Goal: Use online tool/utility: Use online tool/utility

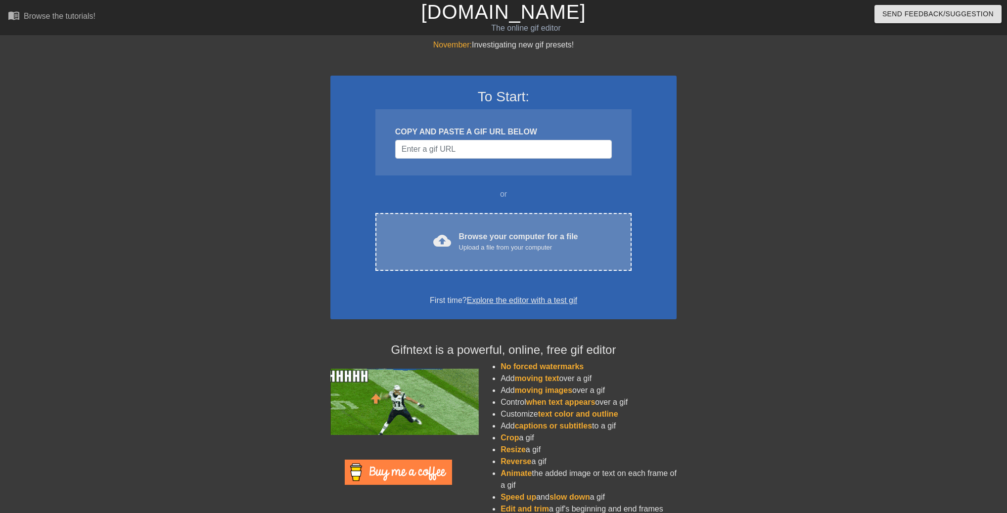
click at [532, 229] on div "cloud_upload Browse your computer for a file Upload a file from your computer C…" at bounding box center [503, 242] width 256 height 58
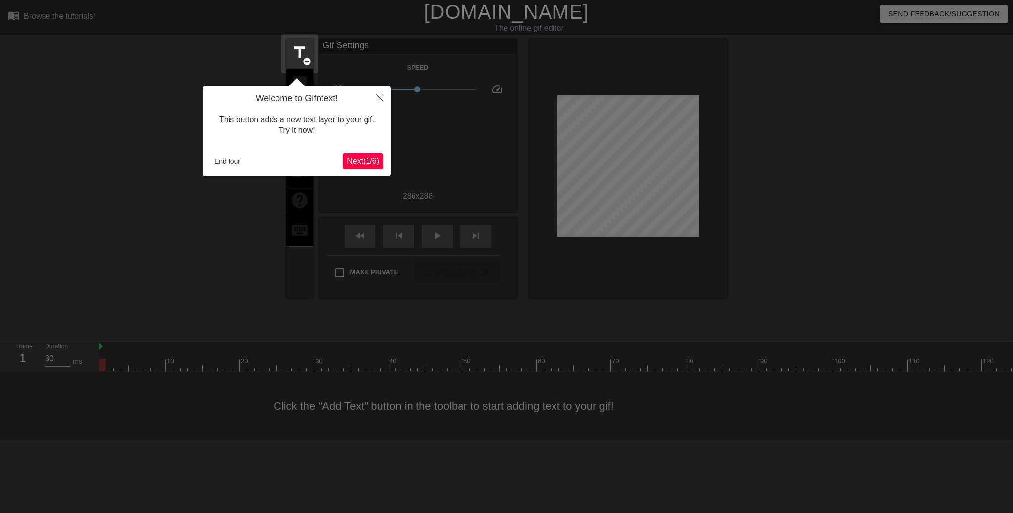
click at [372, 168] on button "Next ( 1 / 6 )" at bounding box center [363, 161] width 41 height 16
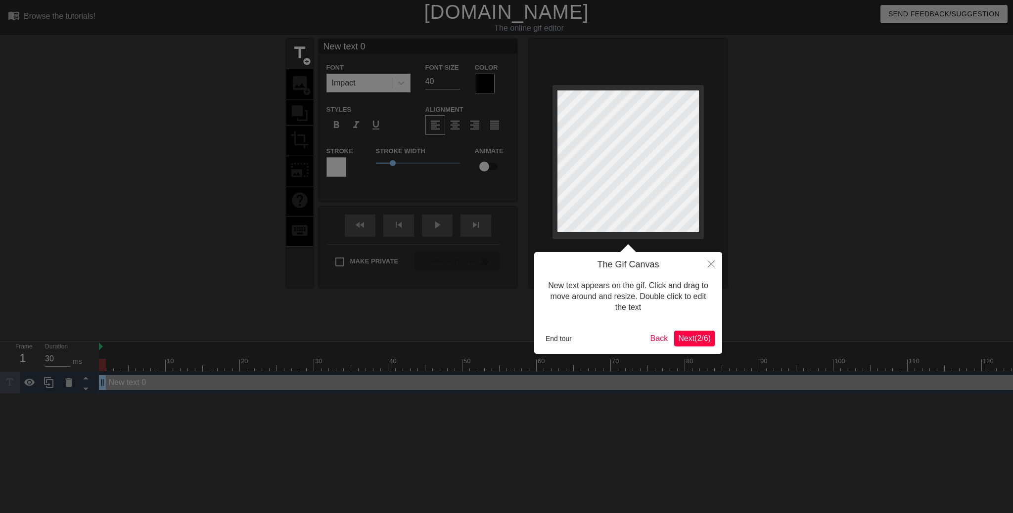
drag, startPoint x: 692, startPoint y: 348, endPoint x: 691, endPoint y: 343, distance: 5.0
click at [691, 346] on div "The Gif Canvas New text appears on the gif. Click and drag to move around and r…" at bounding box center [628, 303] width 188 height 102
click at [691, 341] on span "Next ( 2 / 6 )" at bounding box center [694, 338] width 33 height 8
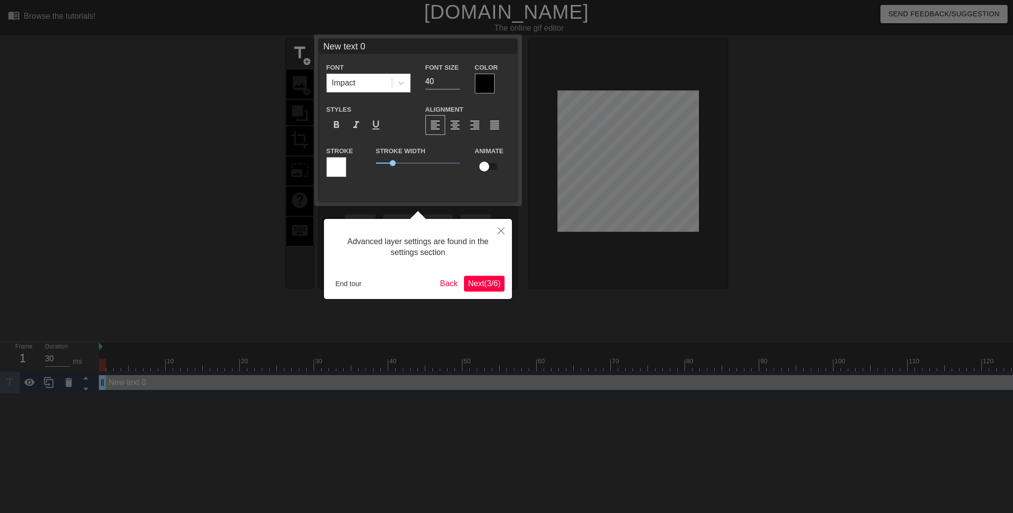
click at [490, 282] on span "Next ( 3 / 6 )" at bounding box center [484, 283] width 33 height 8
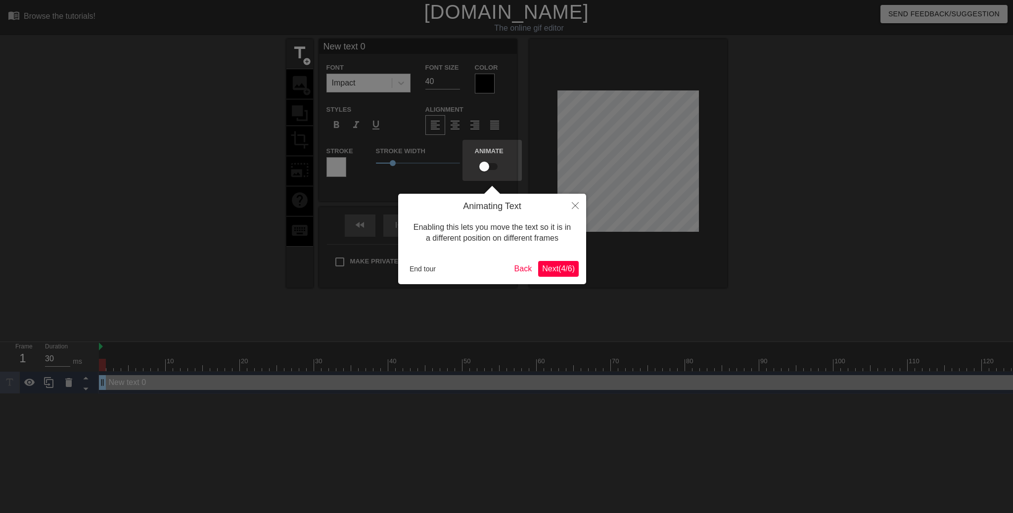
click at [545, 273] on span "Next ( 4 / 6 )" at bounding box center [558, 269] width 33 height 8
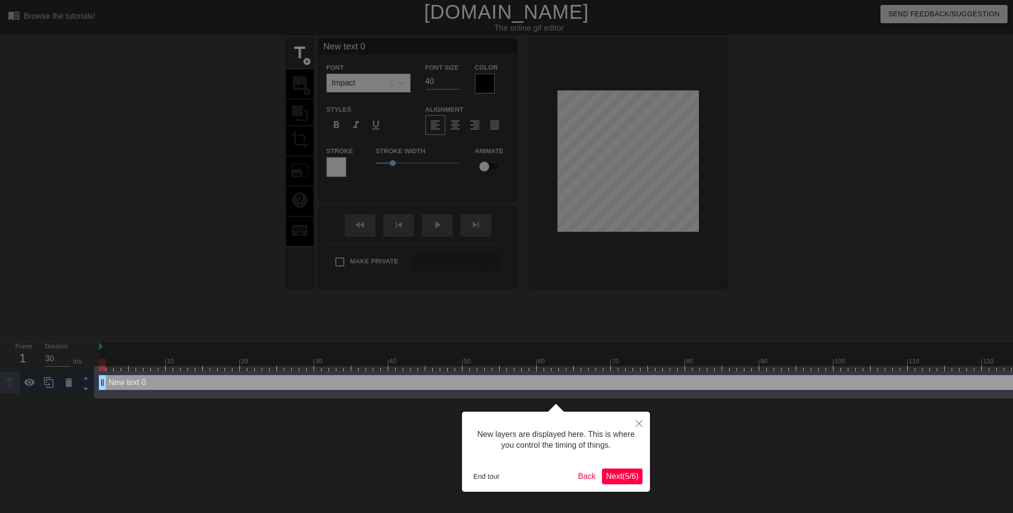
click at [631, 477] on span "Next ( 5 / 6 )" at bounding box center [622, 476] width 33 height 8
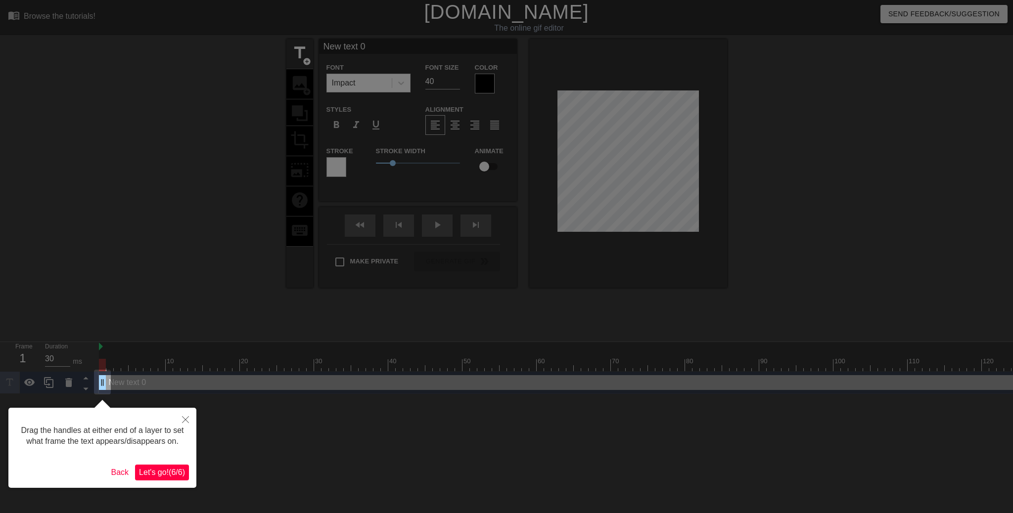
click at [173, 468] on span "Let's go! ( 6 / 6 )" at bounding box center [162, 472] width 46 height 8
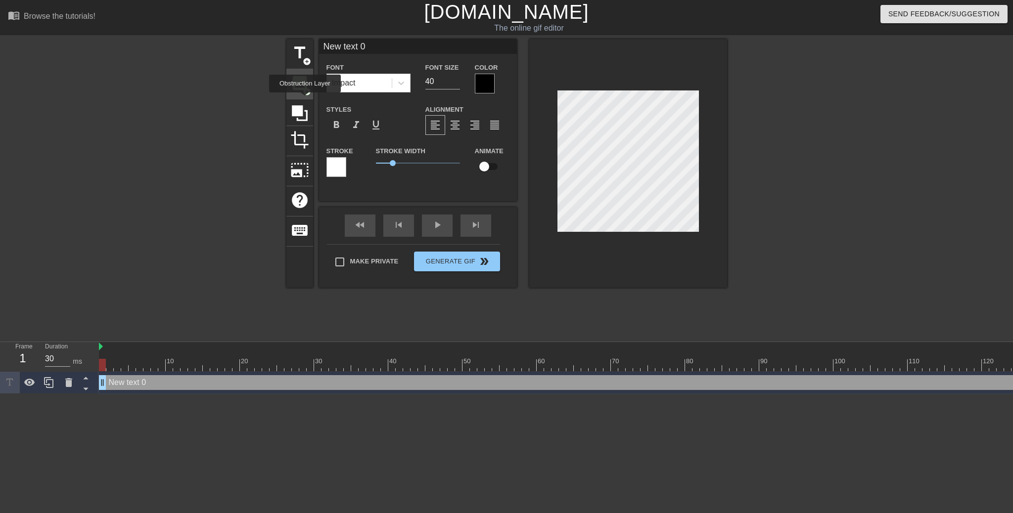
click at [302, 93] on div "image add_circle" at bounding box center [299, 84] width 27 height 30
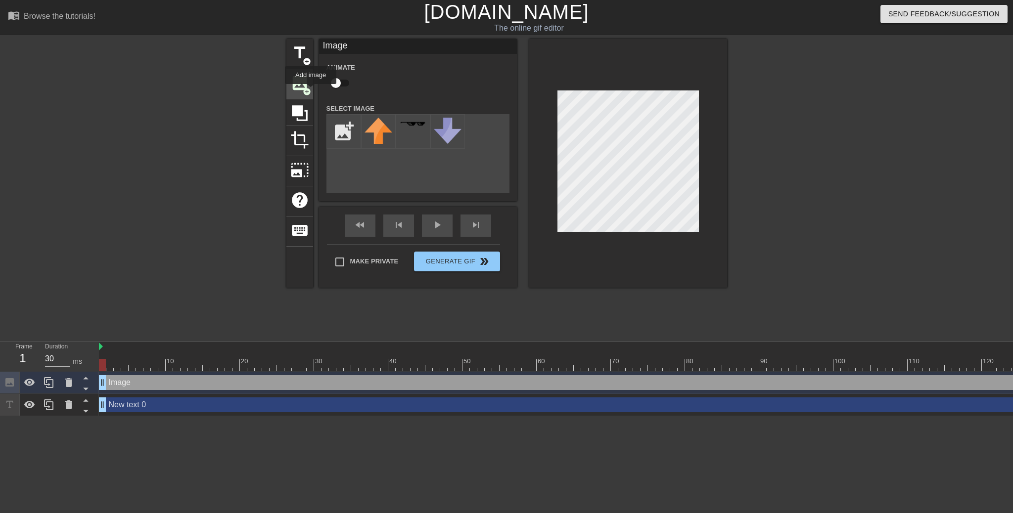
click at [311, 91] on span "add_circle" at bounding box center [307, 92] width 8 height 8
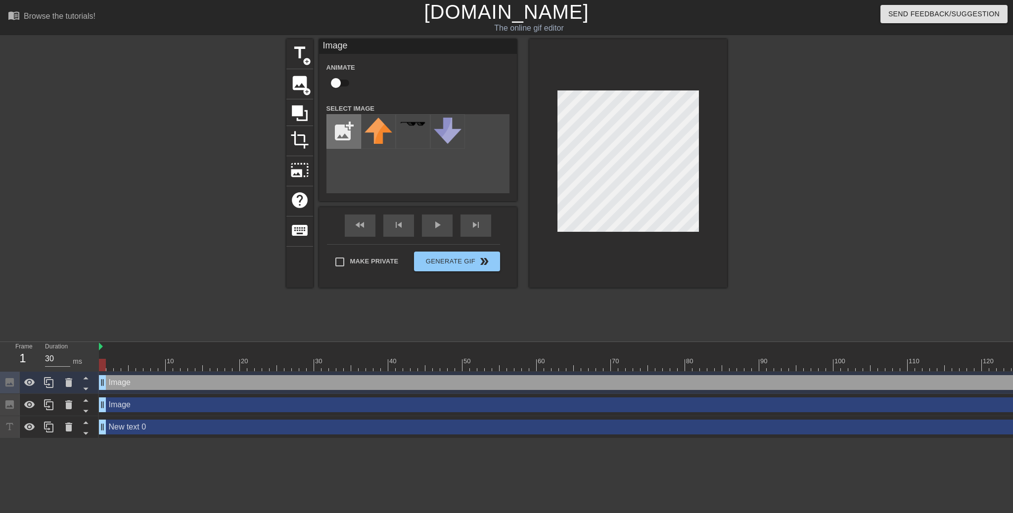
click at [354, 119] on input "file" at bounding box center [344, 132] width 34 height 34
type input "C:\fakepath\coollogo_com-1310171.png"
click at [373, 133] on div at bounding box center [378, 131] width 35 height 35
click at [71, 407] on icon at bounding box center [68, 405] width 7 height 9
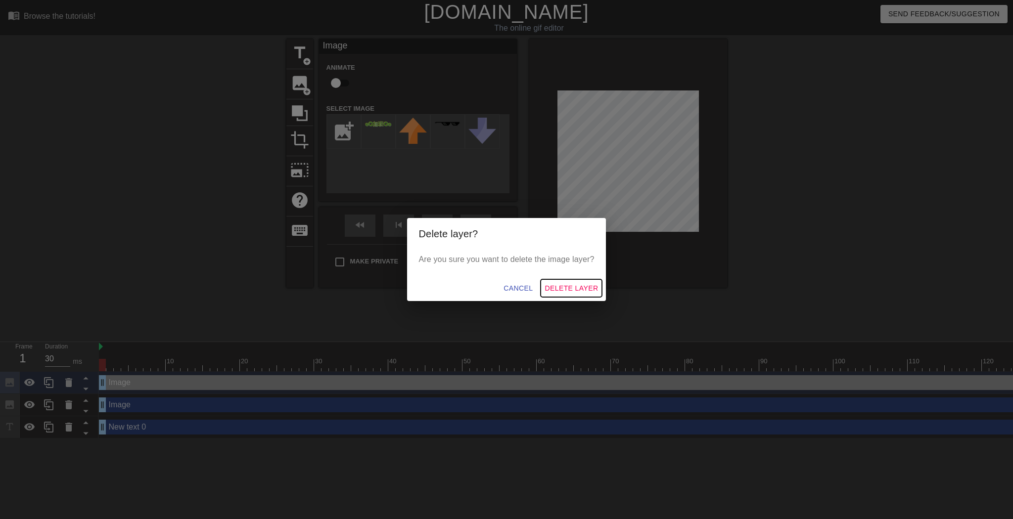
click at [569, 286] on span "Delete Layer" at bounding box center [571, 288] width 53 height 12
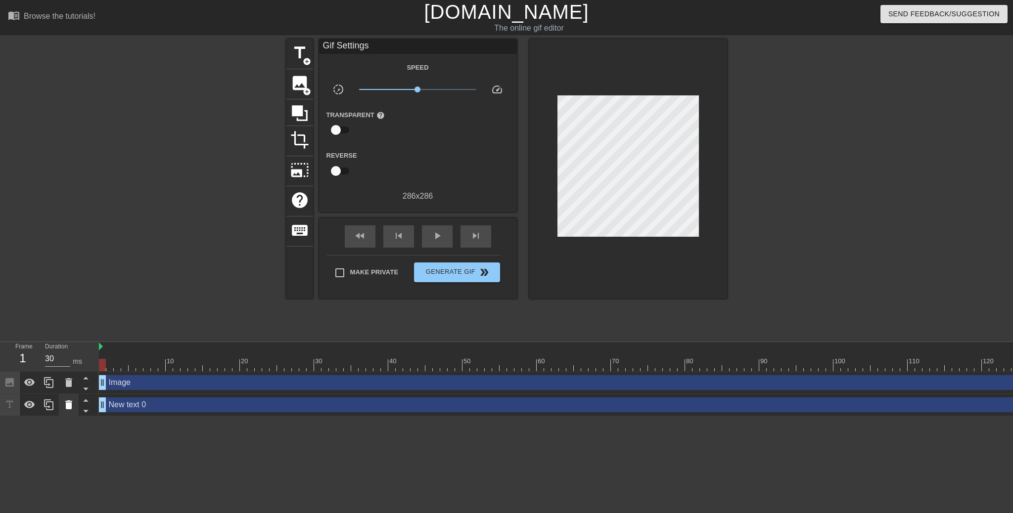
click at [75, 406] on div at bounding box center [69, 405] width 20 height 22
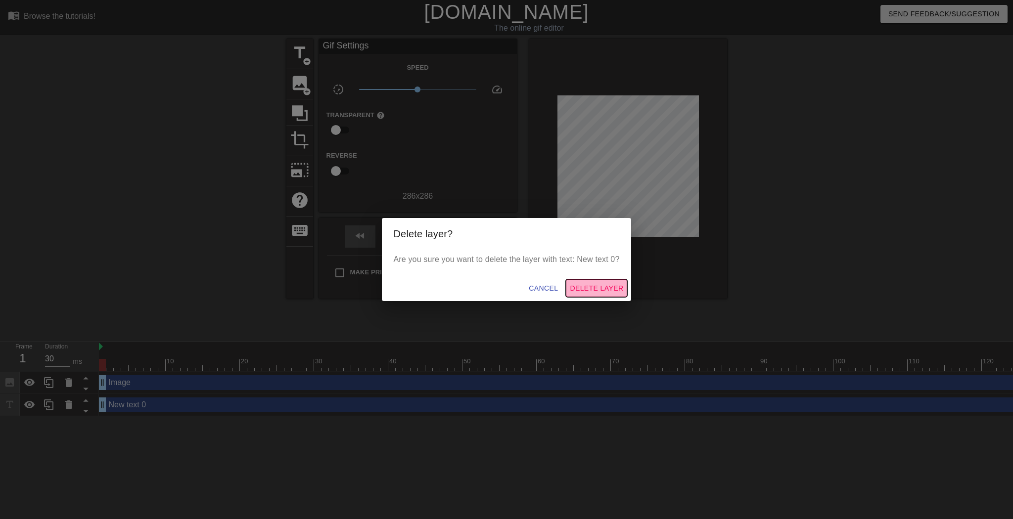
click at [589, 292] on span "Delete Layer" at bounding box center [596, 288] width 53 height 12
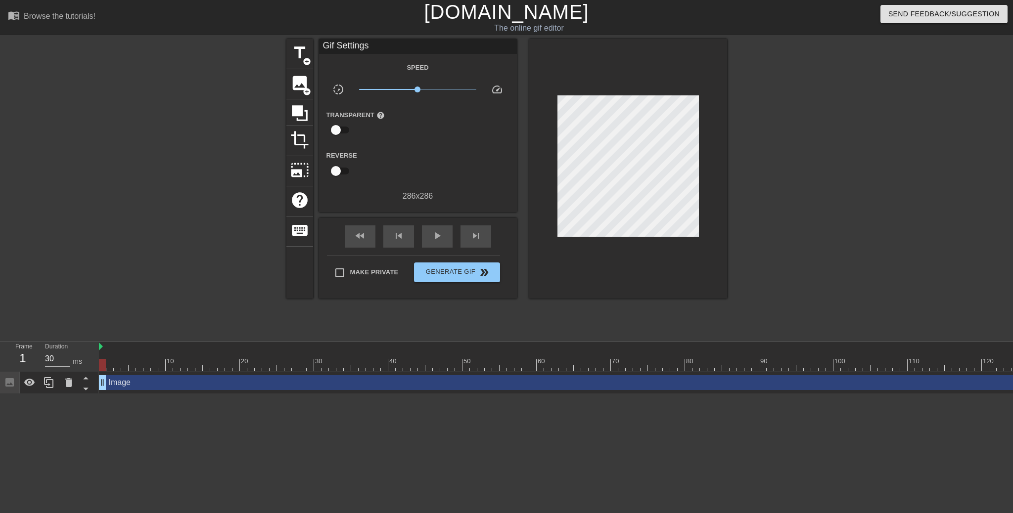
click at [772, 210] on div at bounding box center [813, 187] width 148 height 297
click at [439, 236] on span "play_arrow" at bounding box center [437, 236] width 12 height 12
type input "30"
click at [452, 277] on button "Generate Gif double_arrow" at bounding box center [457, 273] width 86 height 20
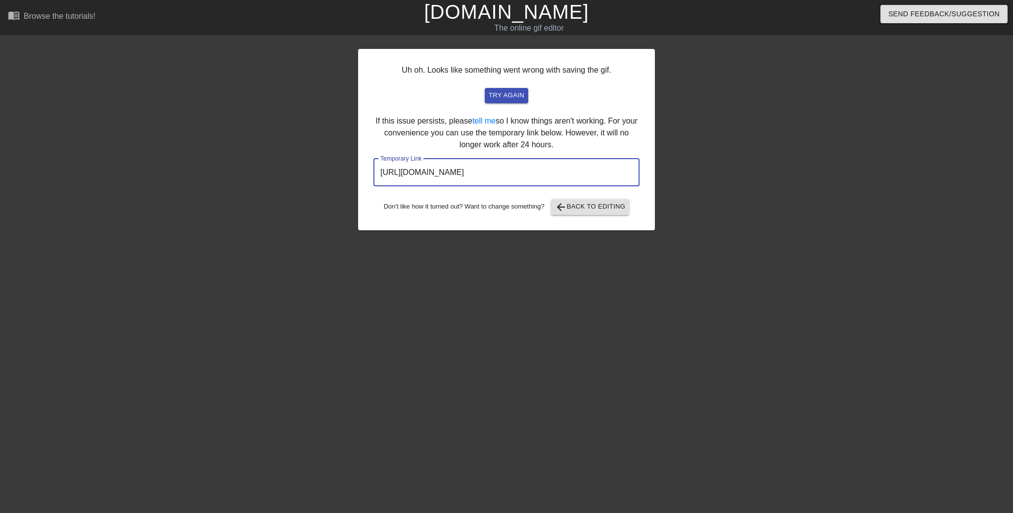
click at [566, 175] on input "[URL][DOMAIN_NAME]" at bounding box center [506, 173] width 266 height 28
click at [563, 174] on input "[URL][DOMAIN_NAME]" at bounding box center [506, 173] width 266 height 28
click at [561, 172] on input "[URL][DOMAIN_NAME]" at bounding box center [506, 173] width 266 height 28
drag, startPoint x: 560, startPoint y: 168, endPoint x: 559, endPoint y: 162, distance: 5.5
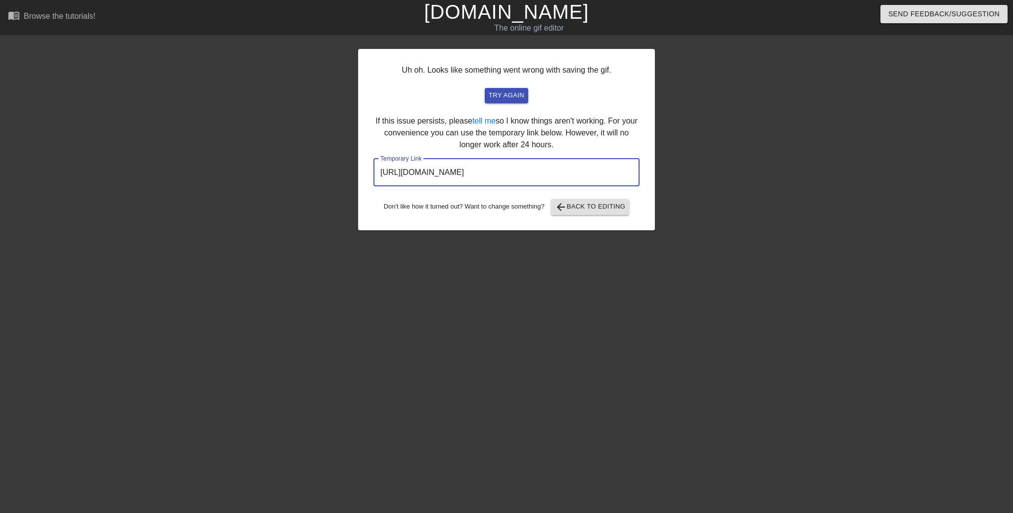
click at [559, 162] on input "[URL][DOMAIN_NAME]" at bounding box center [506, 173] width 266 height 28
click at [552, 174] on input "[URL][DOMAIN_NAME]" at bounding box center [506, 173] width 266 height 28
